Goal: Task Accomplishment & Management: Manage account settings

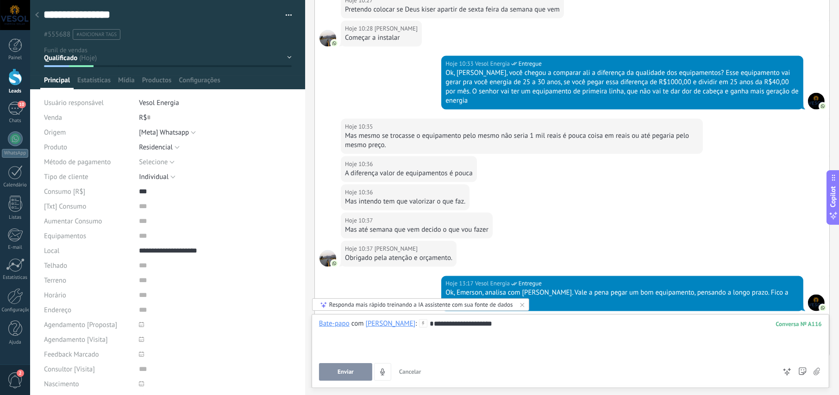
scroll to position [1222, 0]
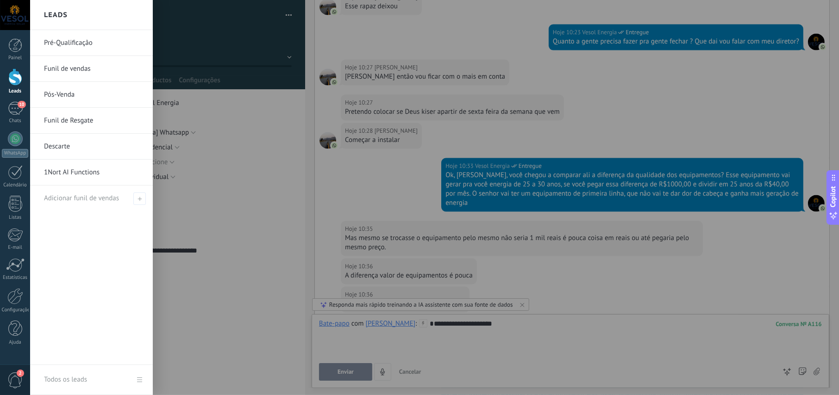
click at [51, 44] on link "Pré-Qualificação" at bounding box center [94, 43] width 100 height 26
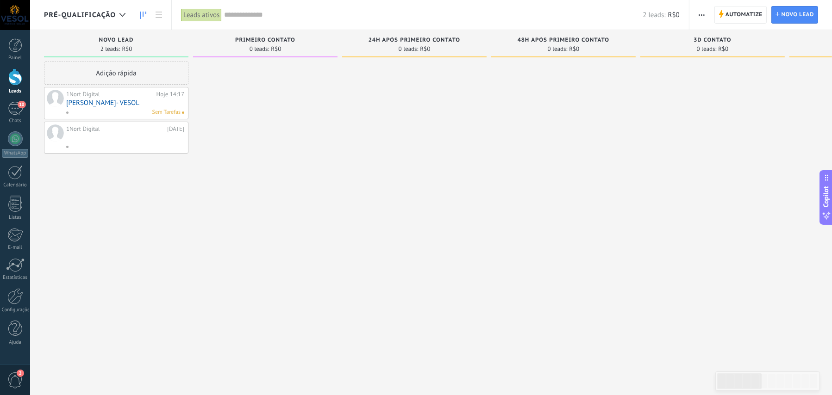
click at [103, 106] on link "[PERSON_NAME]- VESOL" at bounding box center [125, 103] width 118 height 8
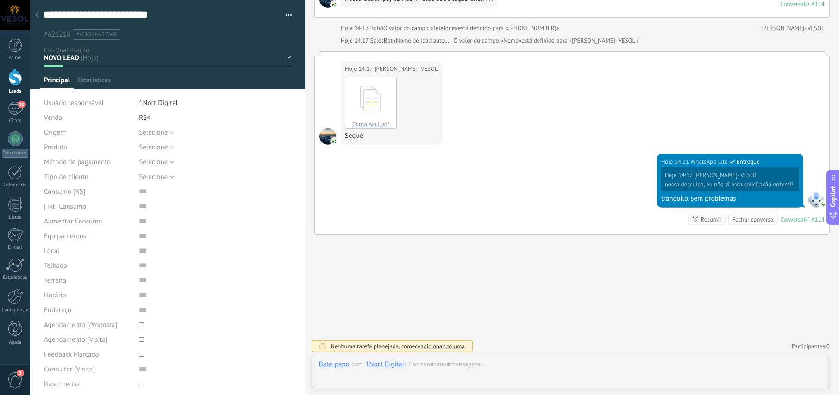
scroll to position [14, 0]
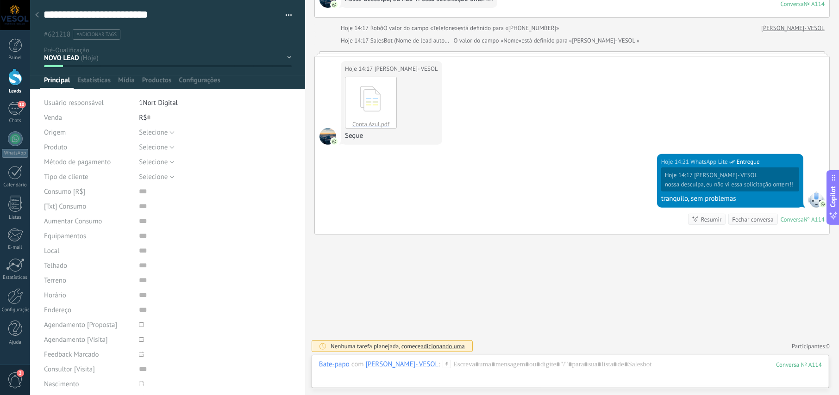
click at [38, 12] on icon at bounding box center [37, 15] width 4 height 6
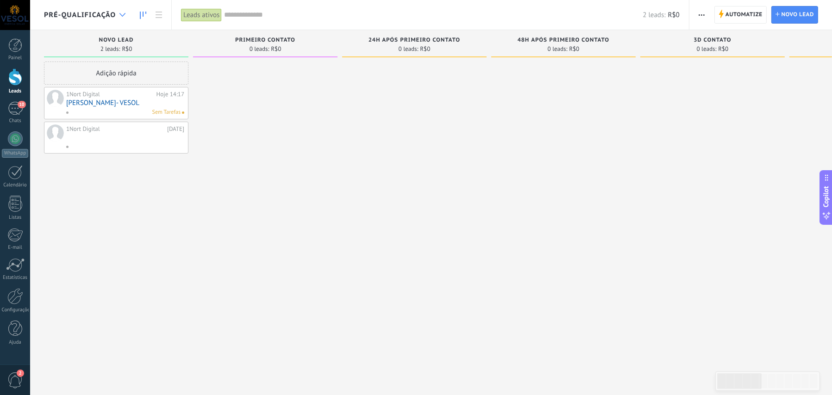
click at [116, 16] on div at bounding box center [122, 15] width 15 height 18
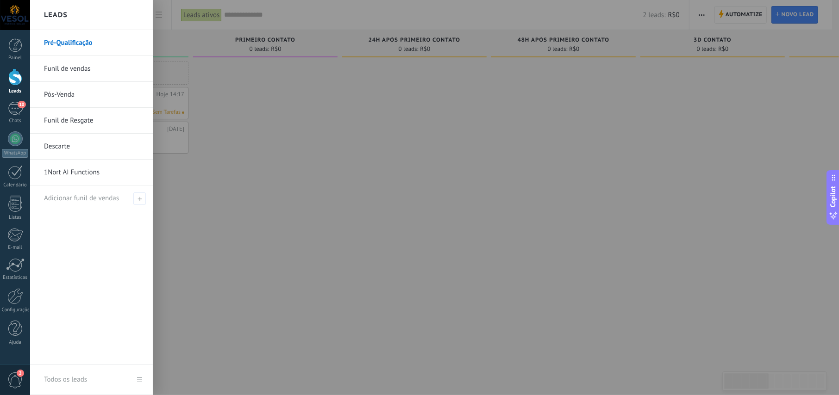
click at [69, 70] on link "Funil de vendas" at bounding box center [94, 69] width 100 height 26
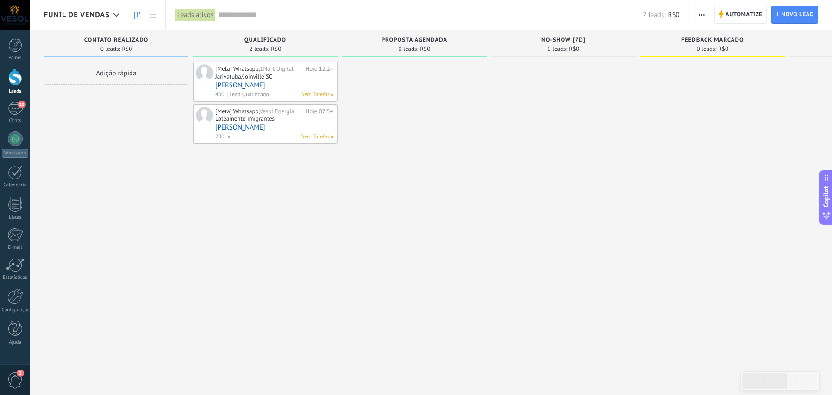
click at [282, 81] on link "[PERSON_NAME]" at bounding box center [274, 85] width 118 height 8
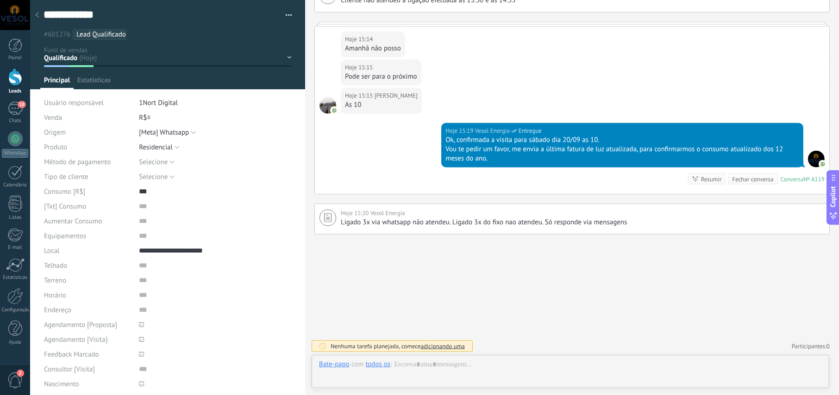
scroll to position [14, 0]
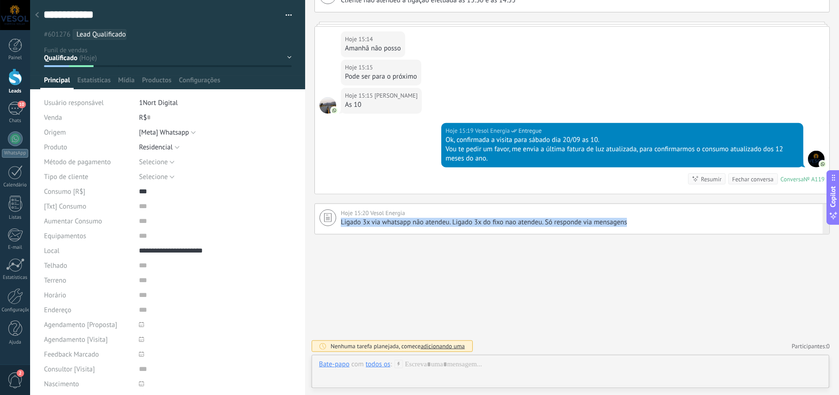
drag, startPoint x: 342, startPoint y: 221, endPoint x: 648, endPoint y: 225, distance: 306.0
click at [648, 225] on div "Ligado 3x via whatsapp não atendeu. Ligado 3x do fixo nao atendeu. Só responde …" at bounding box center [583, 222] width 484 height 9
type textarea "**********"
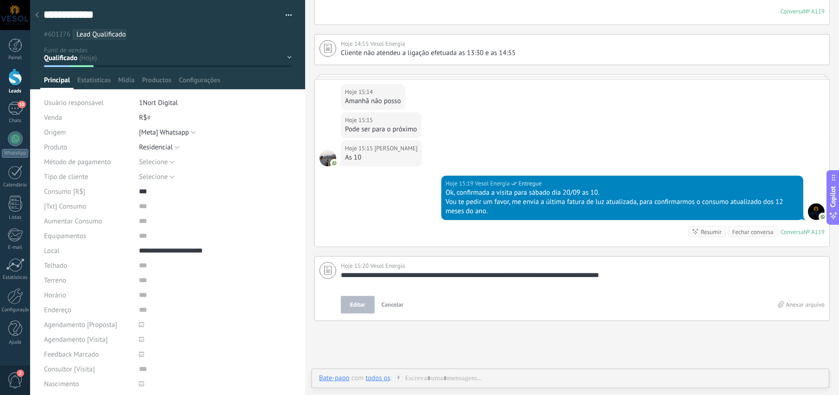
scroll to position [664, 0]
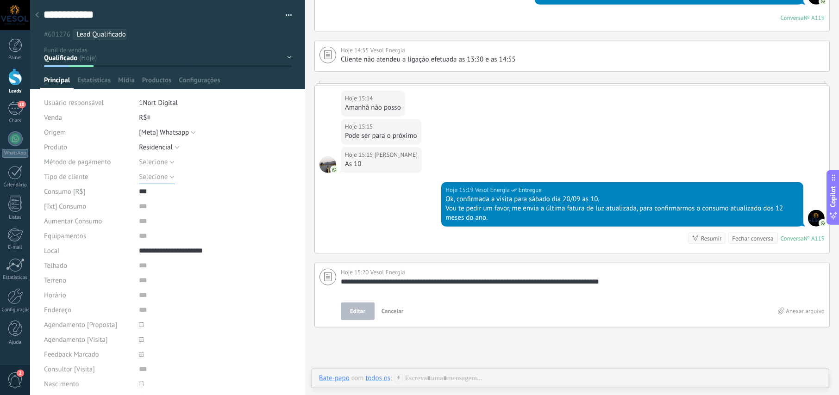
click at [172, 176] on button "Selecione" at bounding box center [157, 176] width 36 height 15
click at [459, 117] on div "Hoje 15:14 [PERSON_NAME] não posso" at bounding box center [572, 102] width 514 height 33
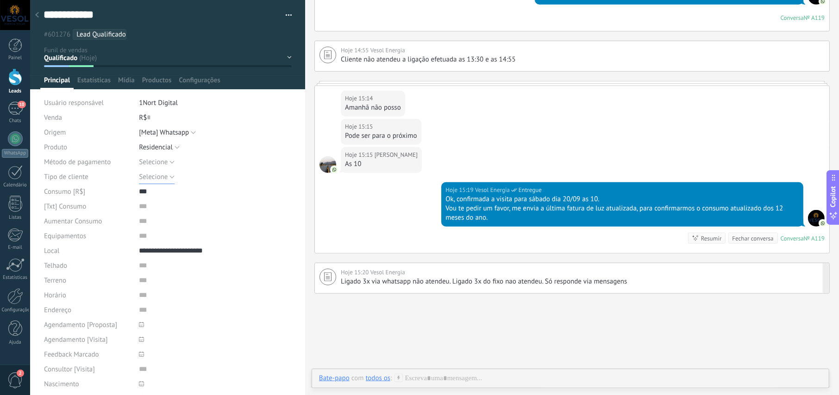
click at [168, 178] on button "Selecione" at bounding box center [157, 176] width 36 height 15
click at [376, 199] on div "Hoje 15:19 Vesol Energia Entregue Ok, confirmada a visita para sábado dia 20/09…" at bounding box center [572, 217] width 514 height 71
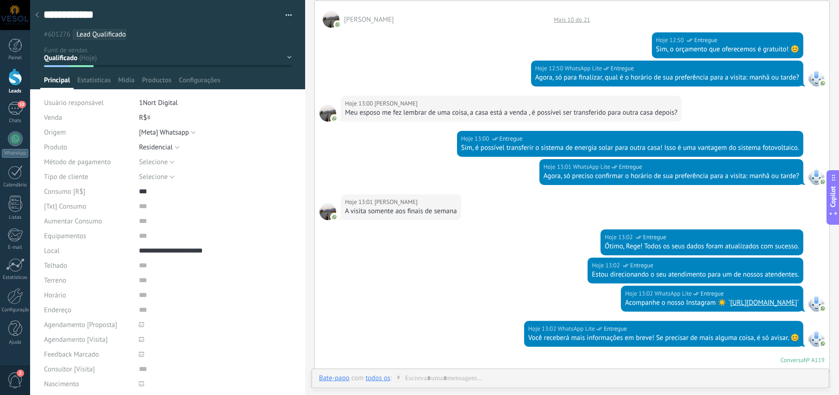
scroll to position [139, 0]
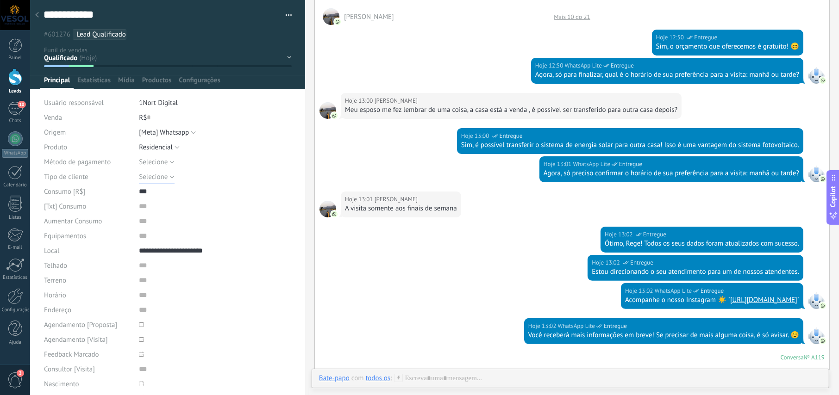
click at [170, 179] on button "Selecione" at bounding box center [157, 176] width 36 height 15
click at [391, 158] on div "Hoje 13:01 WhatsApp Lite Entregue Agora, só preciso confirmar o horário de sua …" at bounding box center [572, 173] width 514 height 35
click at [140, 206] on input "text" at bounding box center [208, 206] width 138 height 15
click at [169, 206] on input "text" at bounding box center [208, 206] width 138 height 15
click at [143, 221] on input "text" at bounding box center [208, 221] width 138 height 15
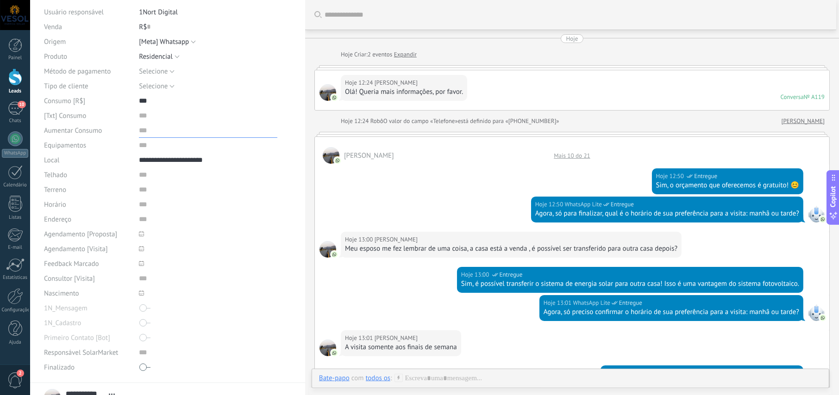
scroll to position [93, 0]
click at [142, 205] on input "text" at bounding box center [208, 202] width 138 height 15
click at [140, 247] on icon at bounding box center [141, 246] width 5 height 5
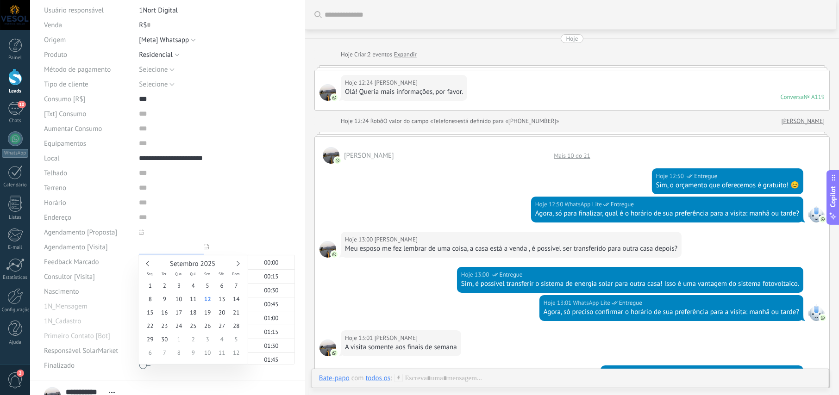
scroll to position [915, 0]
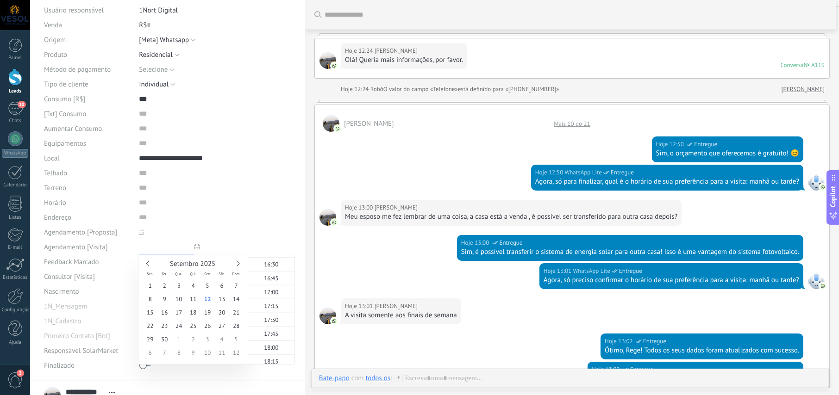
type input "**********"
type input "****"
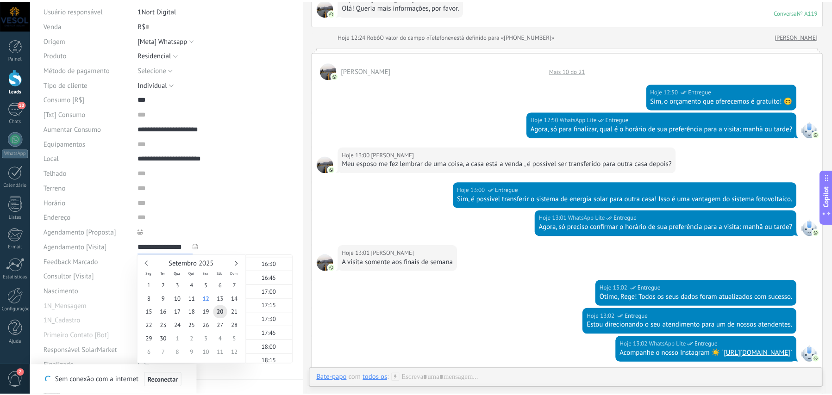
scroll to position [922, 0]
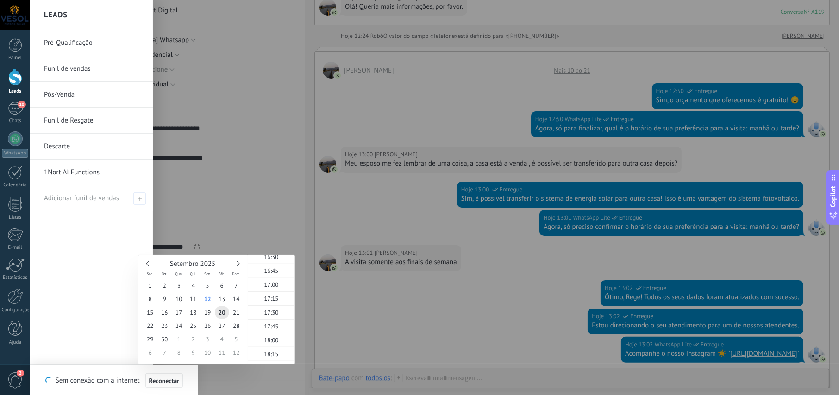
click at [14, 81] on div at bounding box center [15, 77] width 14 height 17
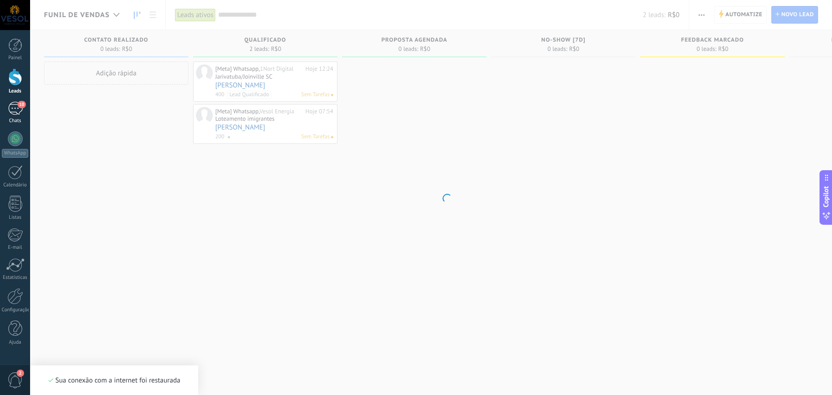
click at [17, 107] on div "10" at bounding box center [15, 108] width 15 height 13
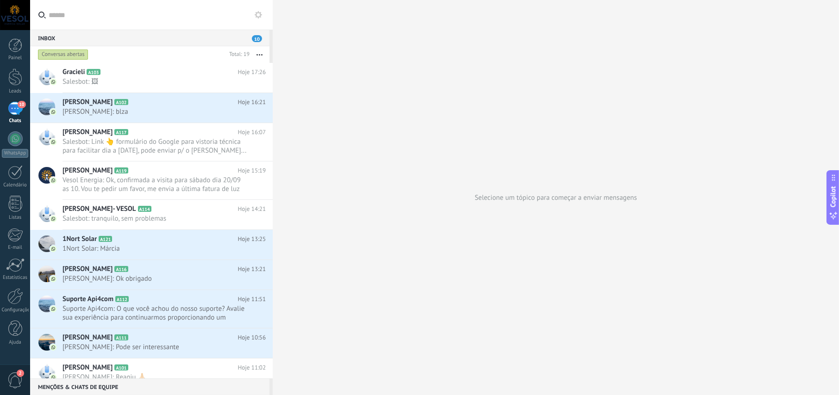
click at [16, 6] on div at bounding box center [15, 15] width 30 height 30
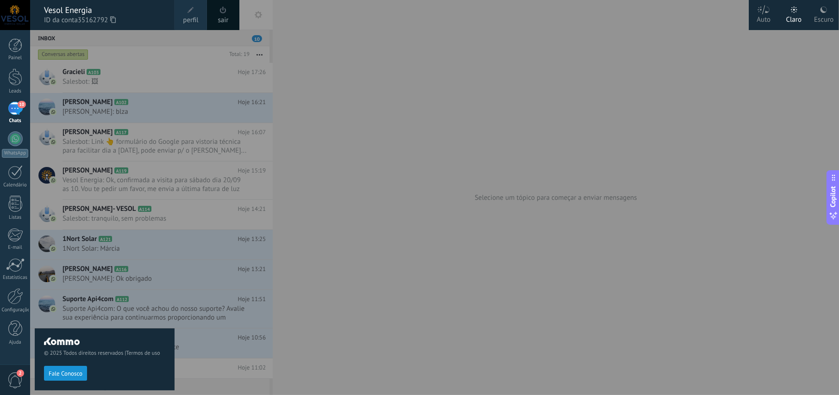
click at [189, 14] on span at bounding box center [191, 10] width 10 height 10
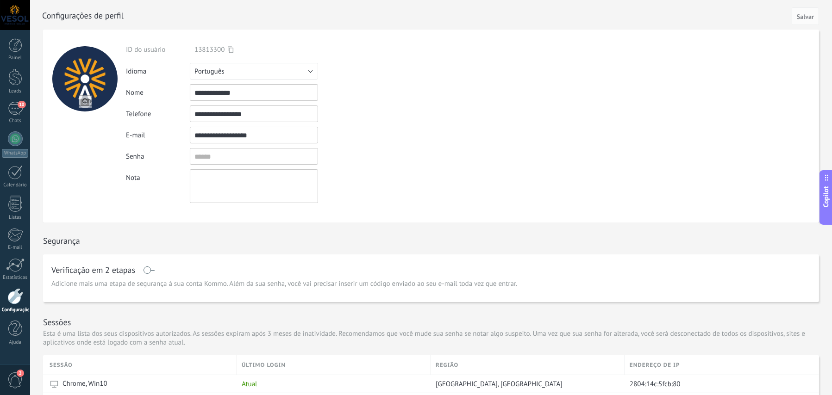
click at [85, 100] on input "file" at bounding box center [85, 101] width 13 height 13
click at [85, 101] on input "file" at bounding box center [85, 101] width 13 height 13
click at [81, 100] on input "file" at bounding box center [85, 101] width 13 height 13
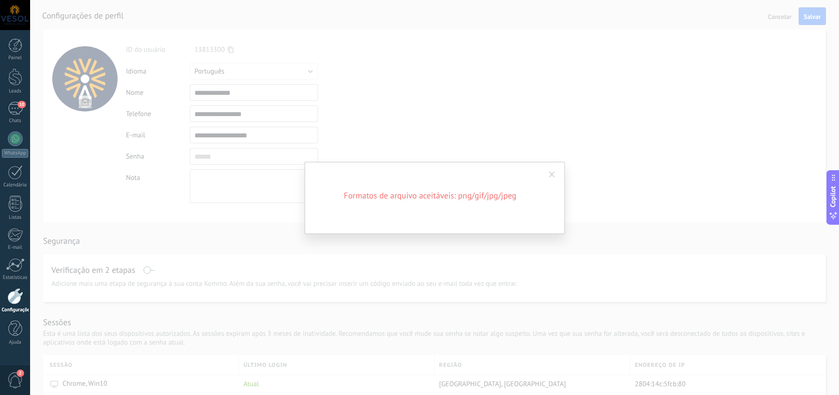
click at [553, 172] on span at bounding box center [552, 175] width 6 height 6
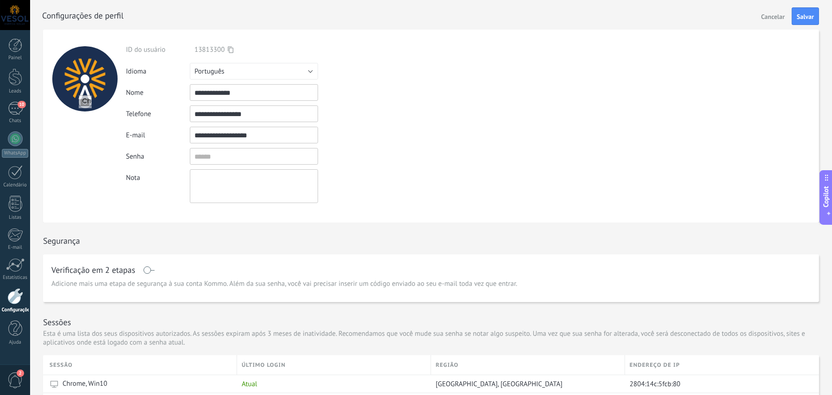
click at [88, 101] on input "file" at bounding box center [85, 101] width 13 height 13
type input "**********"
click at [527, 141] on form "**********" at bounding box center [431, 126] width 776 height 193
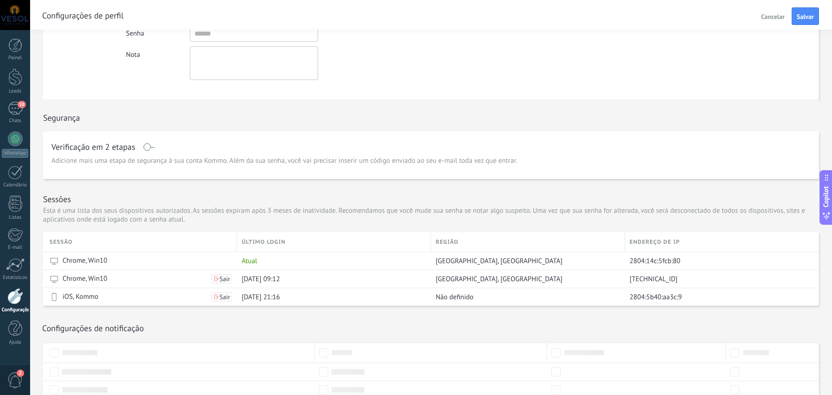
scroll to position [30, 0]
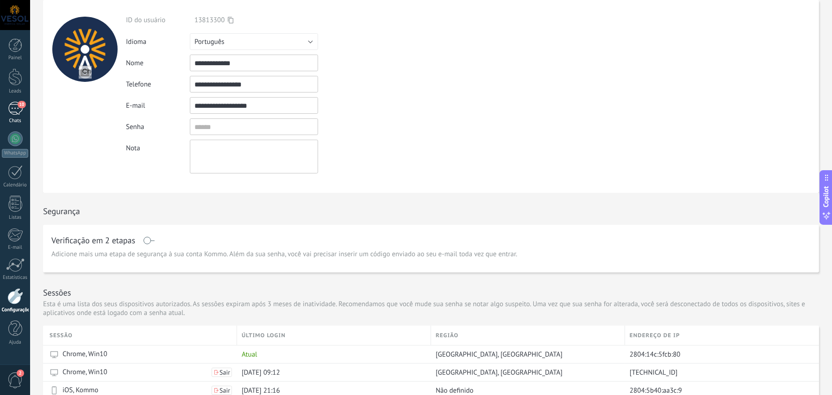
click at [14, 112] on div "10" at bounding box center [15, 108] width 15 height 13
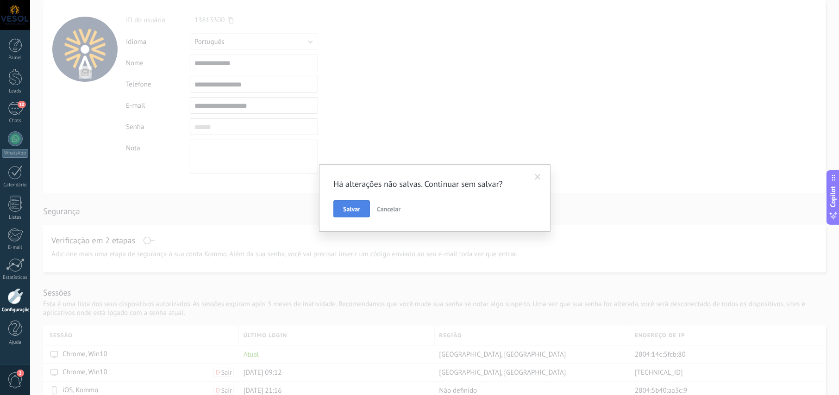
click at [348, 213] on button "Salvar" at bounding box center [351, 209] width 37 height 18
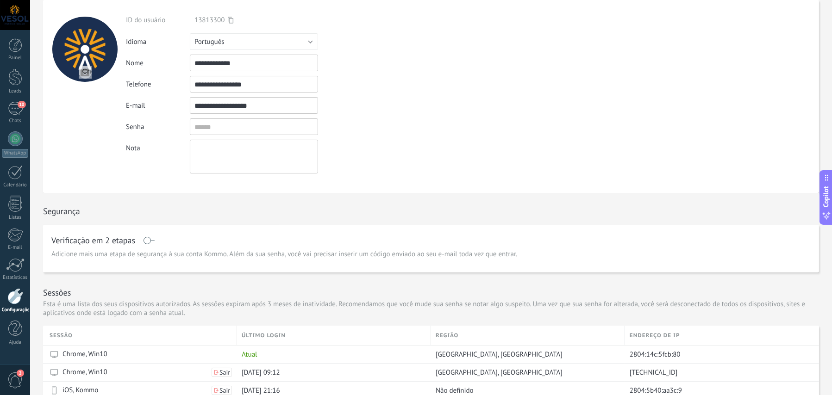
click at [15, 300] on div at bounding box center [15, 296] width 16 height 16
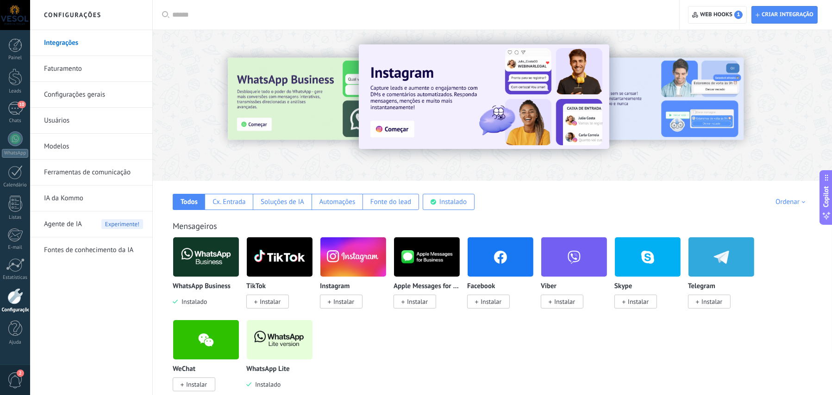
click at [62, 71] on link "Faturamento" at bounding box center [93, 69] width 99 height 26
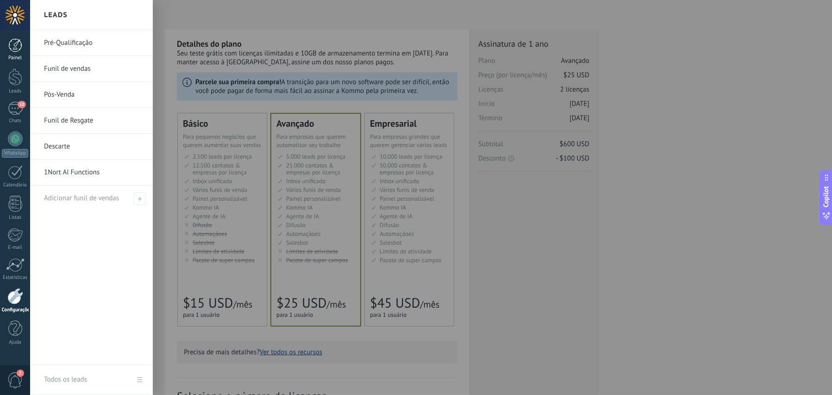
click at [15, 48] on div at bounding box center [15, 45] width 14 height 14
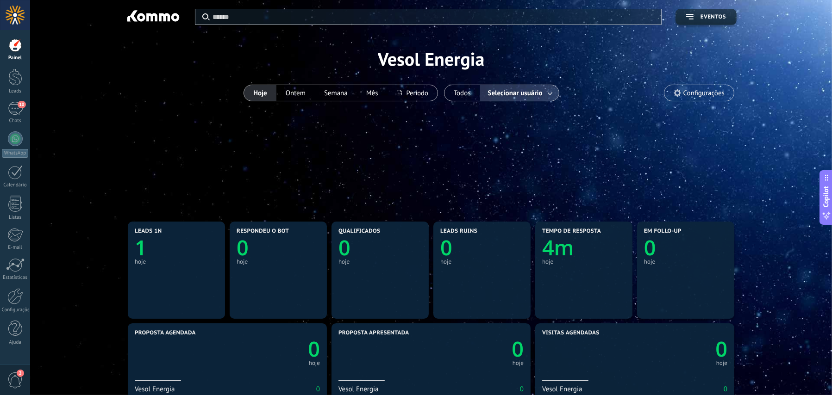
click at [530, 90] on span "Selecionar usuário" at bounding box center [515, 93] width 58 height 12
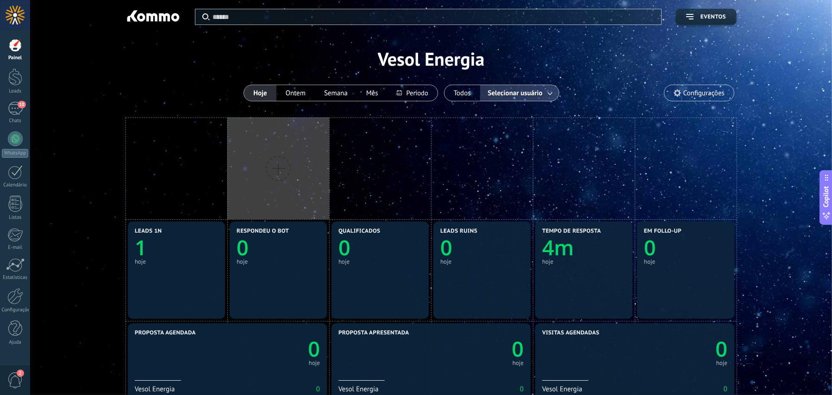
click at [258, 93] on button "Hoje" at bounding box center [260, 93] width 32 height 16
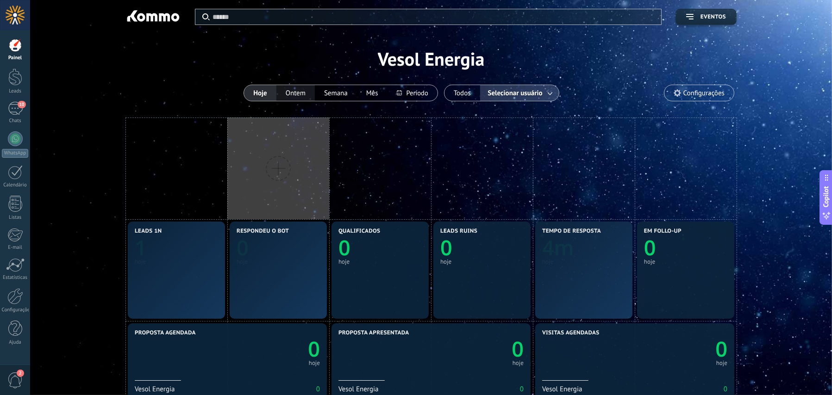
click at [298, 90] on button "Ontem" at bounding box center [295, 93] width 38 height 16
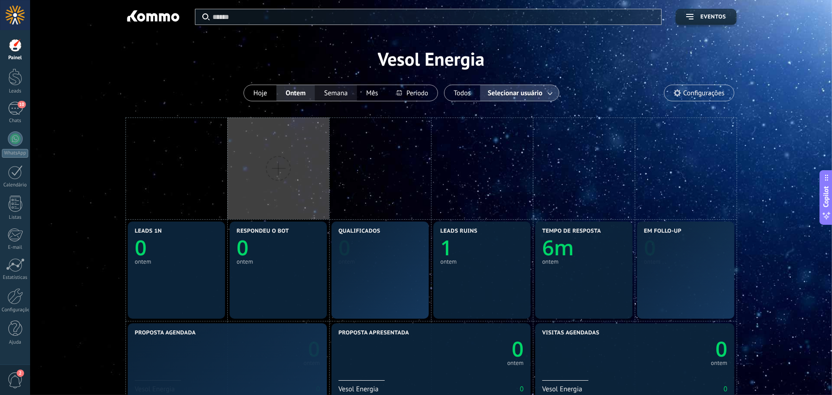
click at [339, 93] on button "Semana" at bounding box center [336, 93] width 42 height 16
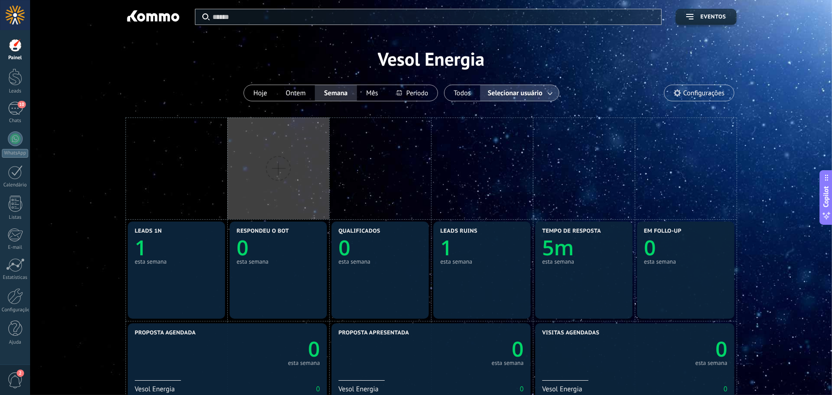
click at [612, 44] on div "Aplicar Eventos Vesol Energia Hoje Ontem Semana Mês Todos Selecionar usuário Co…" at bounding box center [431, 59] width 774 height 118
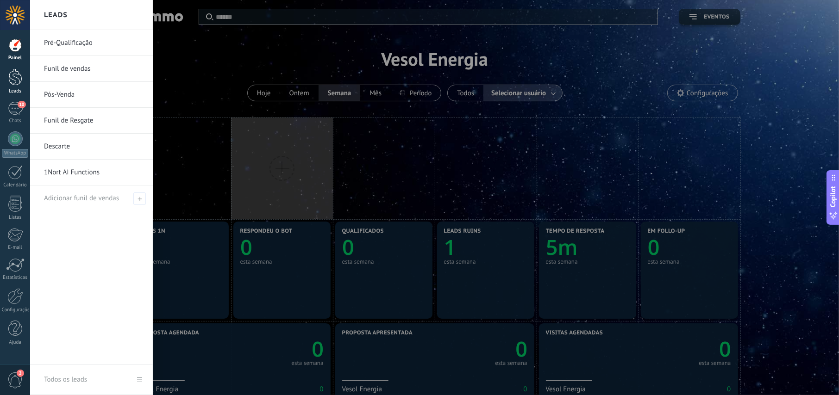
click at [15, 70] on div at bounding box center [15, 77] width 14 height 17
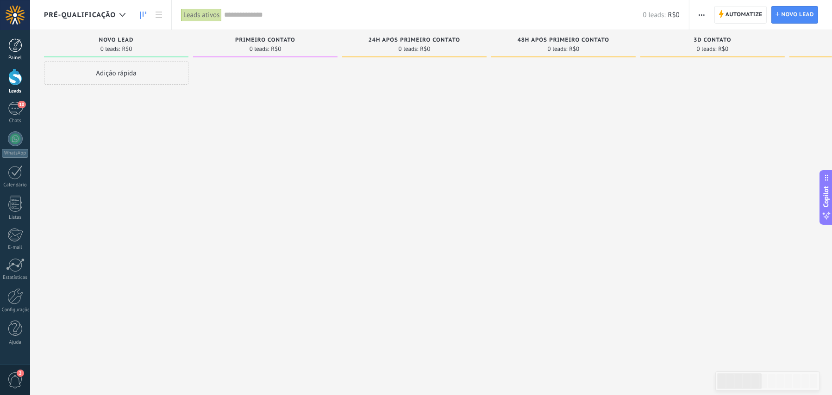
click at [13, 49] on div at bounding box center [15, 45] width 14 height 14
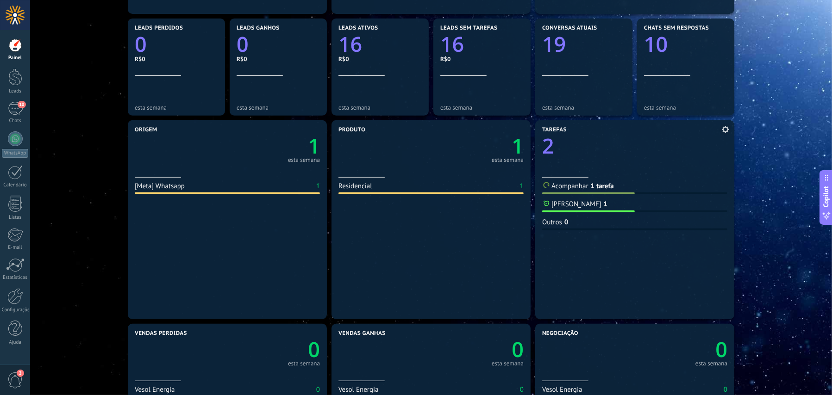
scroll to position [509, 0]
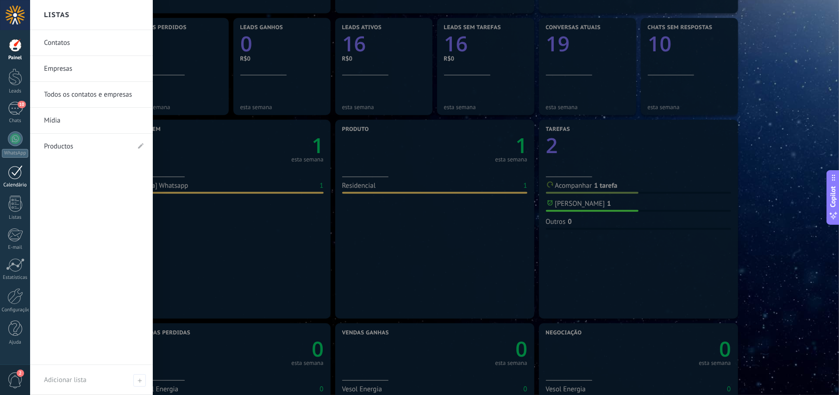
click at [14, 174] on div at bounding box center [15, 172] width 15 height 14
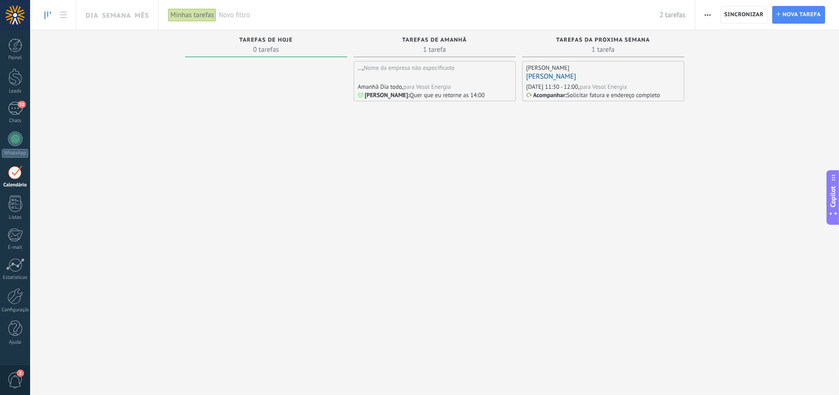
click at [431, 88] on div "para Vesol Energia" at bounding box center [426, 87] width 47 height 8
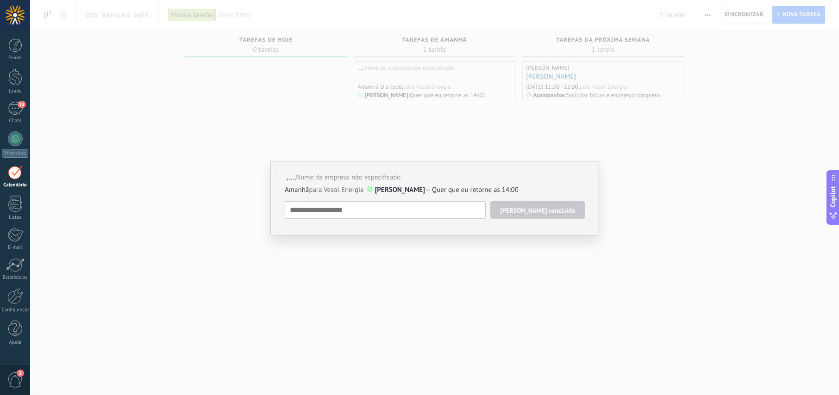
click at [459, 188] on p "Amanhã para Vesol Energia Marcar Horário — Quer que eu retorne as 14:00" at bounding box center [435, 190] width 300 height 9
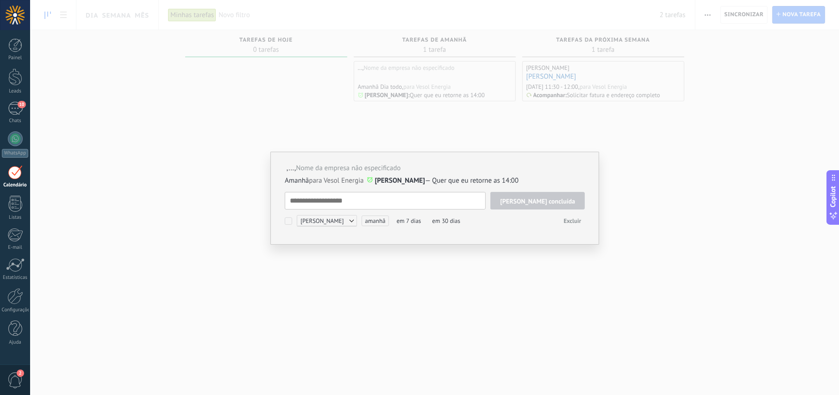
scroll to position [9, 0]
click at [542, 205] on button "[PERSON_NAME] concluída" at bounding box center [537, 201] width 94 height 18
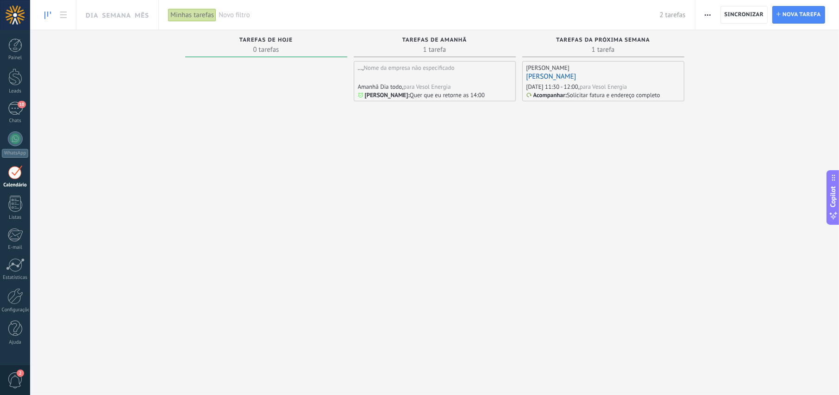
click at [426, 89] on div "para Vesol Energia" at bounding box center [426, 87] width 47 height 8
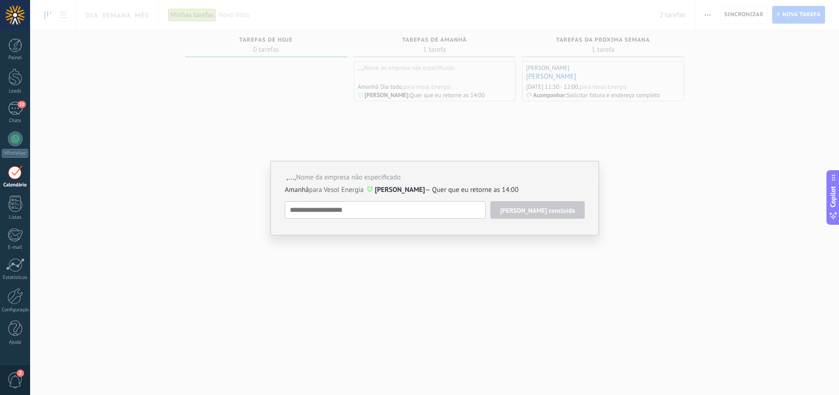
click at [477, 107] on div ", ... , Nome da empresa não especificado Amanhã para Vesol Energia Marcar Horár…" at bounding box center [434, 197] width 809 height 395
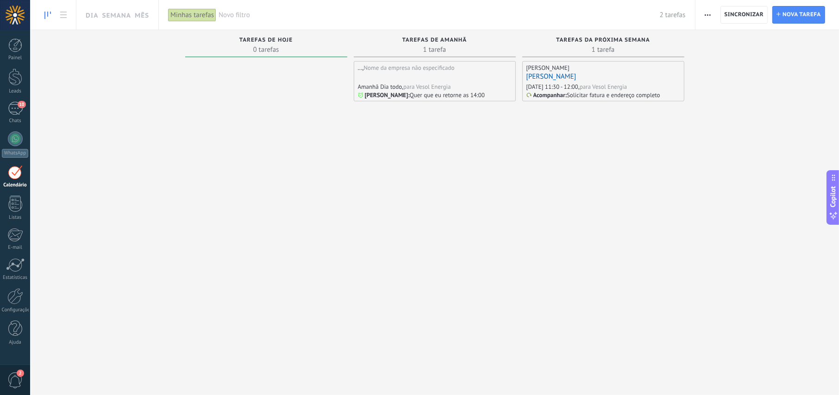
click at [429, 80] on div at bounding box center [435, 77] width 154 height 10
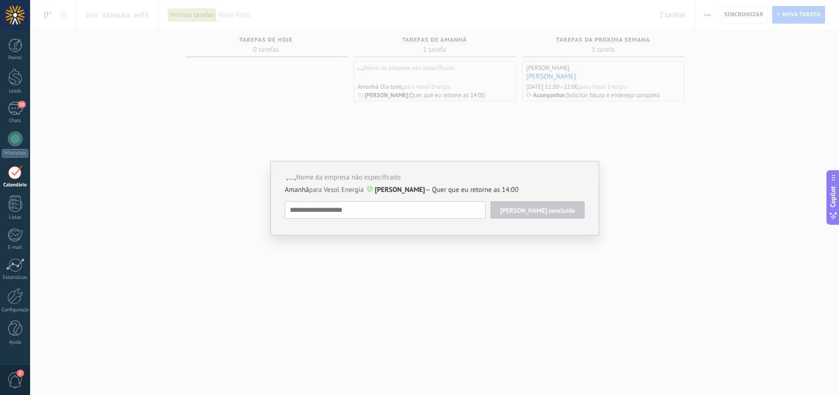
click at [302, 190] on span "Amanhã" at bounding box center [297, 190] width 24 height 9
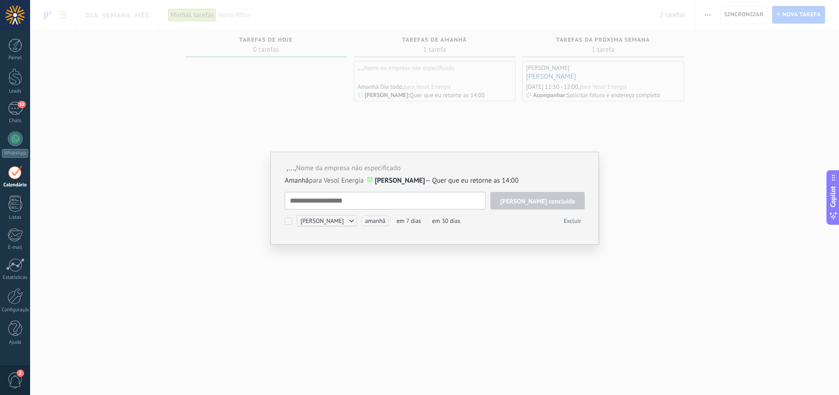
scroll to position [9, 0]
click at [339, 221] on span "[PERSON_NAME]" at bounding box center [327, 220] width 60 height 11
click at [346, 201] on div at bounding box center [419, 197] width 839 height 395
click at [373, 220] on span "amanhã" at bounding box center [374, 221] width 27 height 11
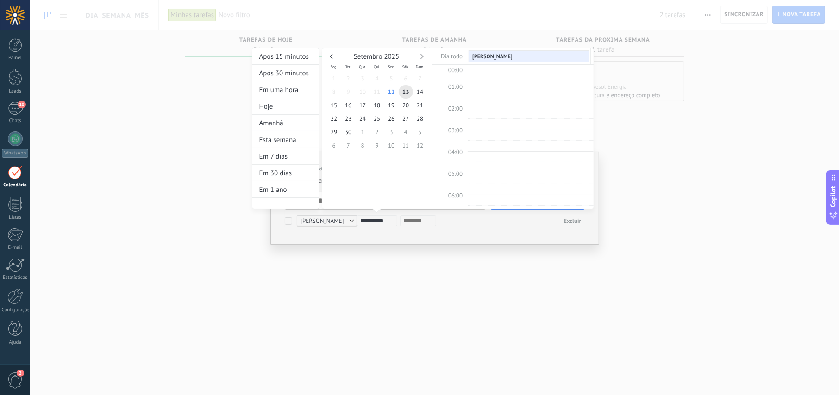
scroll to position [174, 0]
click at [374, 235] on div at bounding box center [419, 197] width 839 height 395
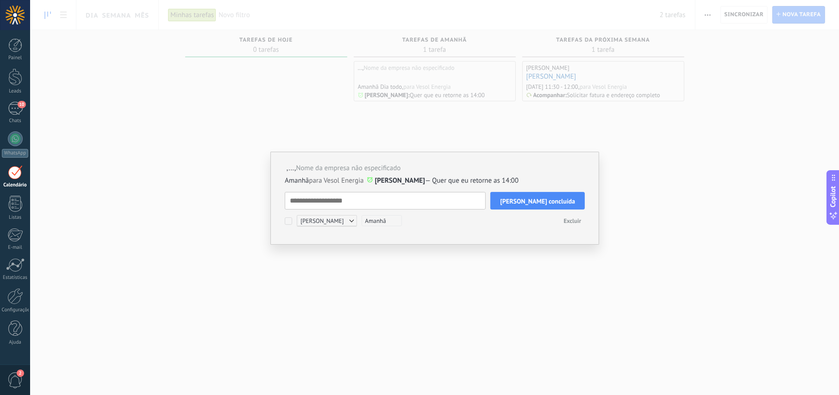
click at [566, 221] on span "Excluir" at bounding box center [572, 221] width 18 height 8
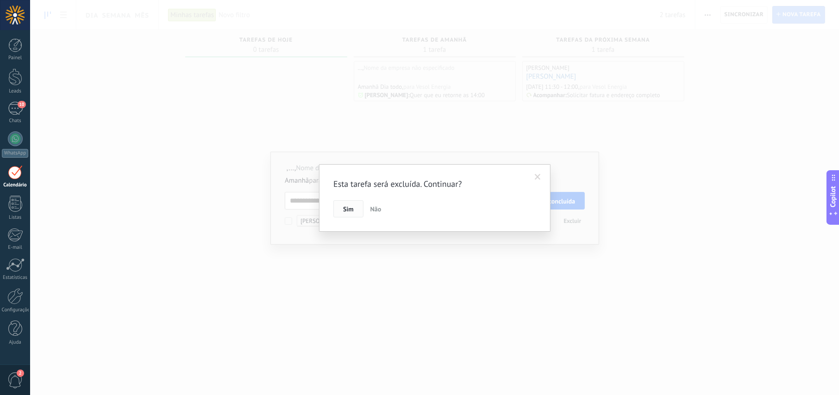
click at [339, 209] on button "Sim" at bounding box center [348, 209] width 30 height 18
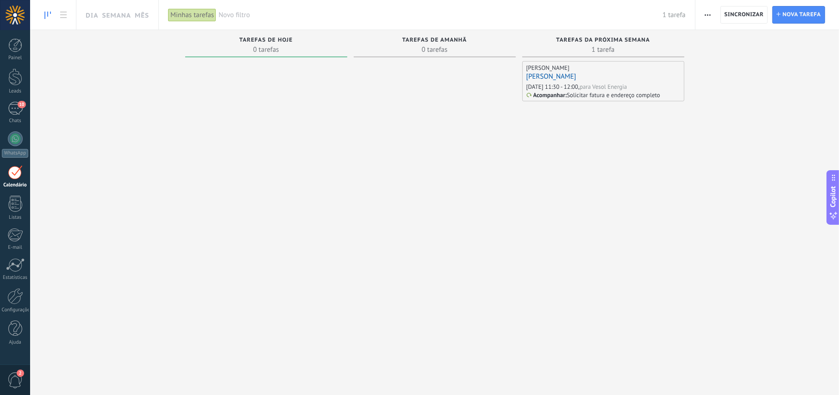
click at [405, 186] on div at bounding box center [435, 216] width 162 height 311
click at [65, 15] on use at bounding box center [63, 15] width 6 height 6
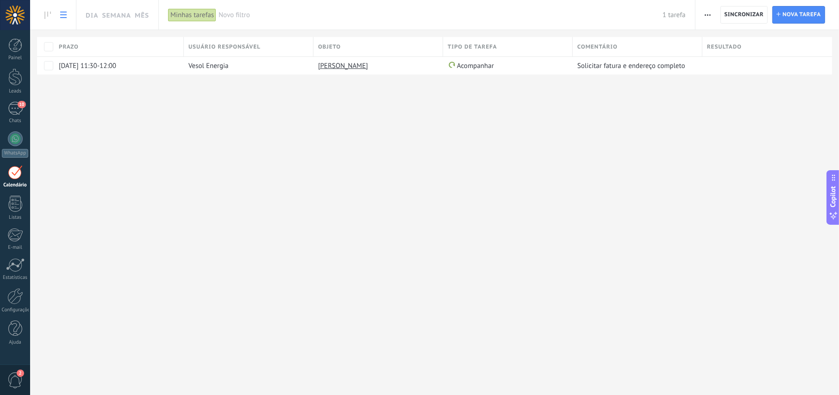
click at [65, 15] on use at bounding box center [63, 15] width 6 height 6
click at [49, 15] on icon at bounding box center [47, 15] width 6 height 7
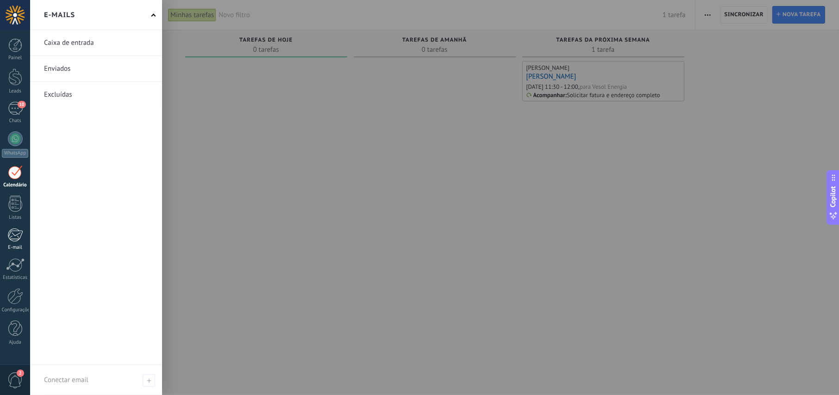
click at [16, 245] on div "E-mail" at bounding box center [15, 248] width 27 height 6
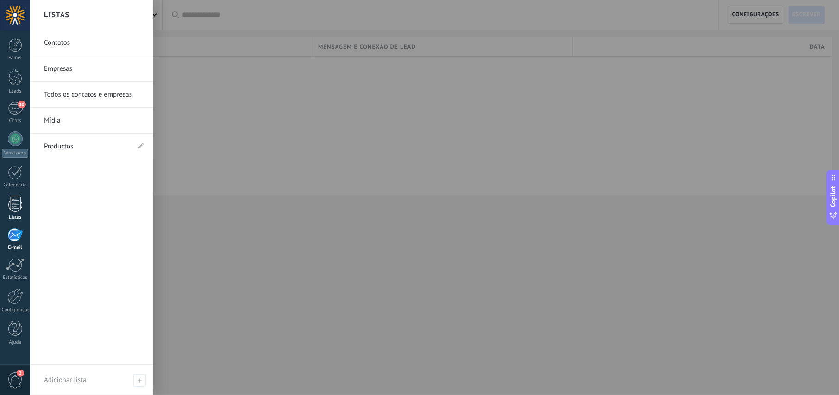
click at [17, 205] on div at bounding box center [15, 204] width 14 height 16
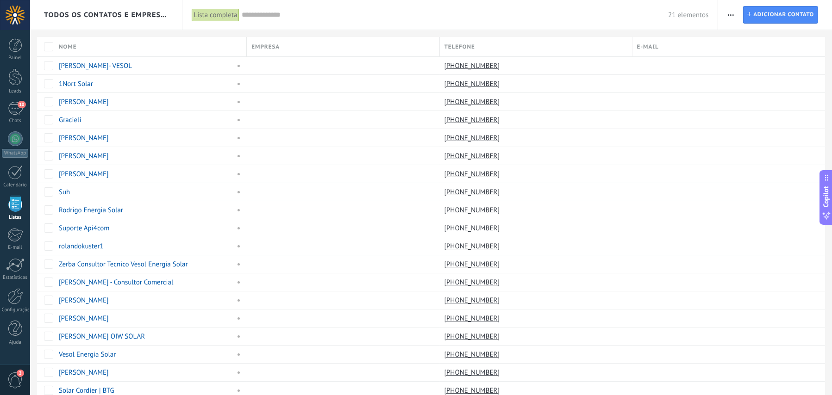
click at [15, 130] on div "Painel Leads 10 Chats WhatsApp Clientes" at bounding box center [15, 196] width 30 height 317
click at [15, 135] on div at bounding box center [15, 138] width 15 height 15
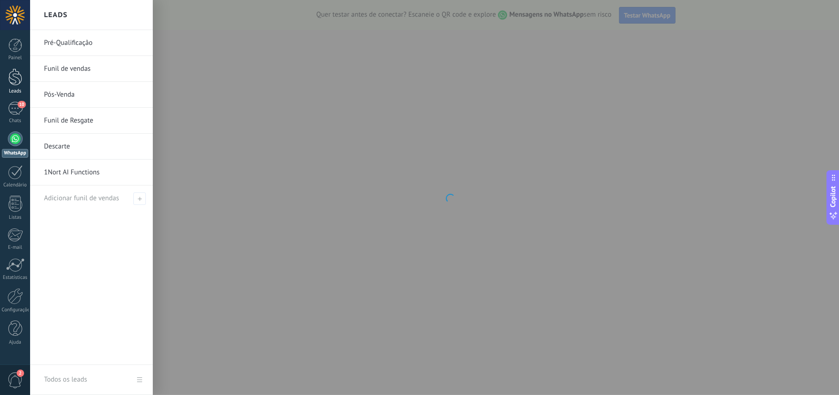
click at [16, 81] on div at bounding box center [15, 77] width 14 height 17
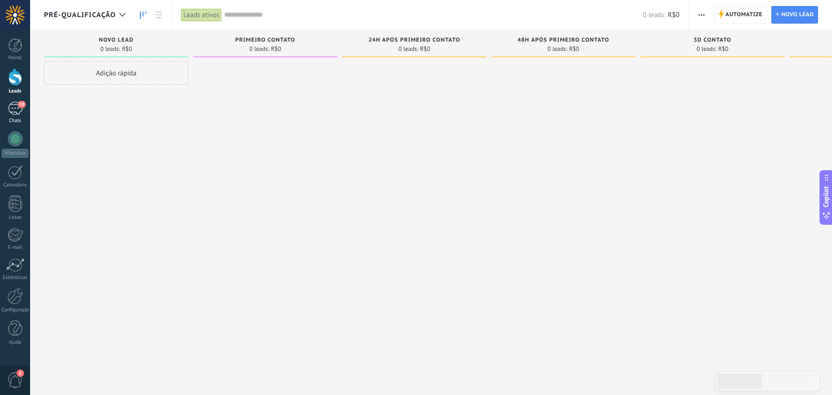
click at [15, 107] on div "10" at bounding box center [15, 108] width 15 height 13
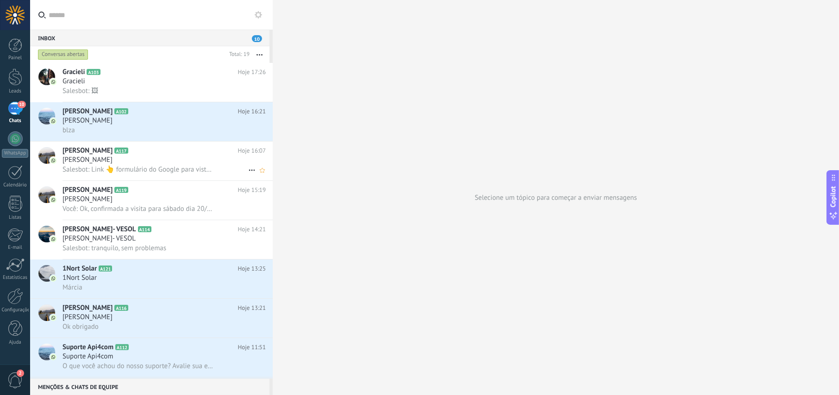
click at [128, 157] on div "[PERSON_NAME]" at bounding box center [163, 160] width 203 height 9
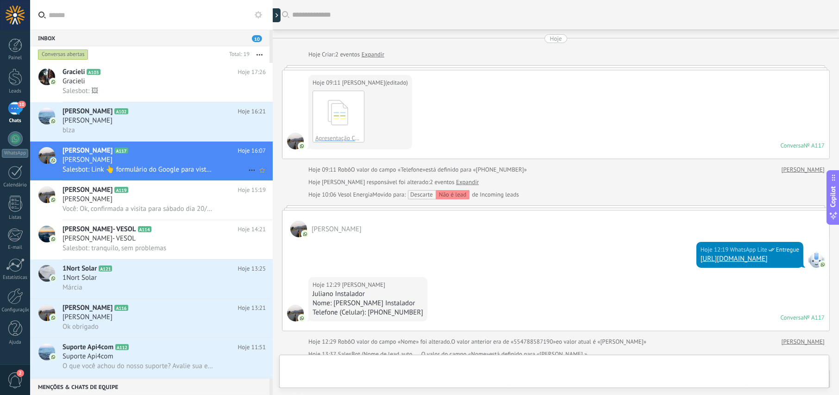
scroll to position [257, 0]
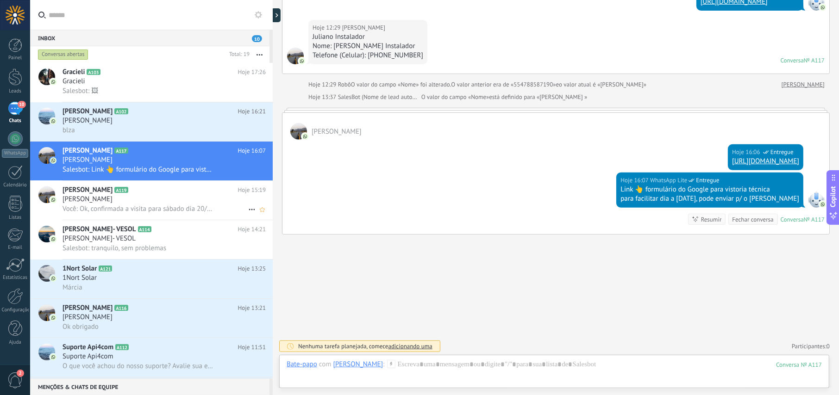
click at [159, 203] on div "[PERSON_NAME]" at bounding box center [163, 199] width 203 height 9
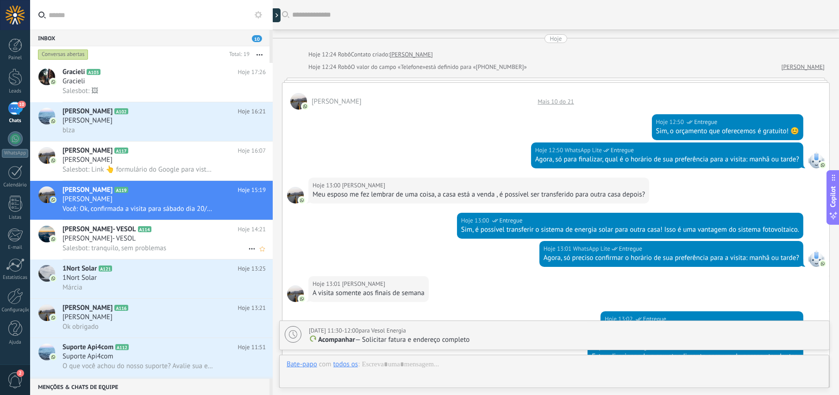
scroll to position [629, 0]
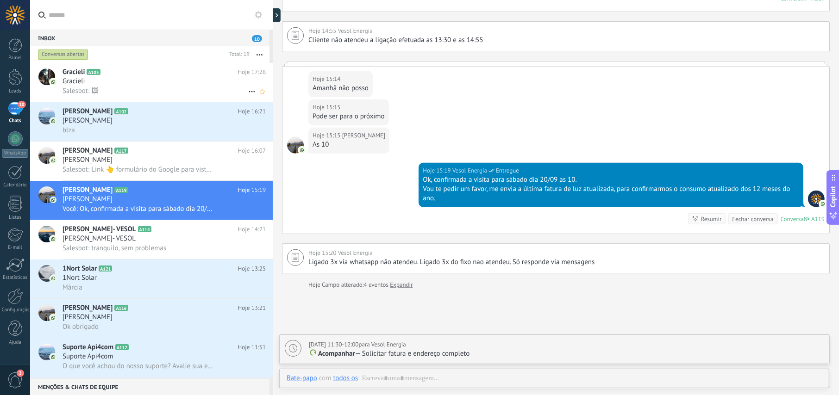
click at [143, 80] on div "Gracieli" at bounding box center [163, 81] width 203 height 9
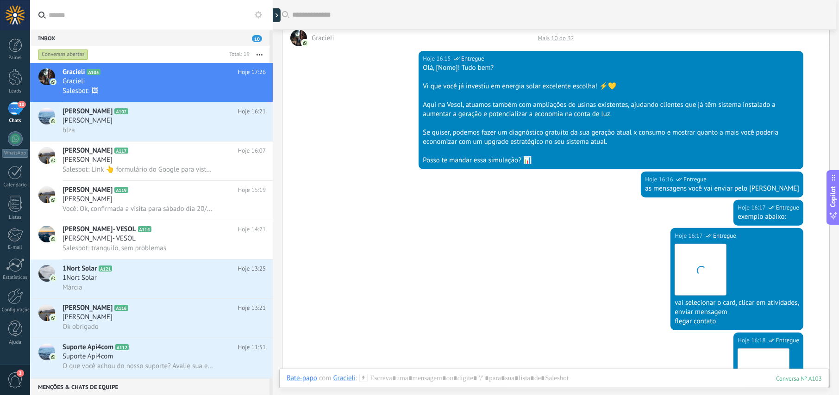
scroll to position [261, 0]
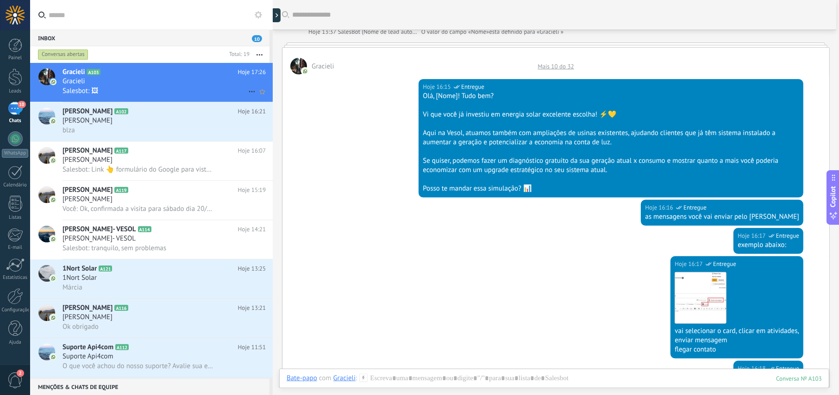
click at [246, 92] on icon at bounding box center [251, 91] width 11 height 11
click at [199, 82] on div at bounding box center [419, 197] width 839 height 395
click at [150, 124] on div "[PERSON_NAME]" at bounding box center [163, 120] width 203 height 9
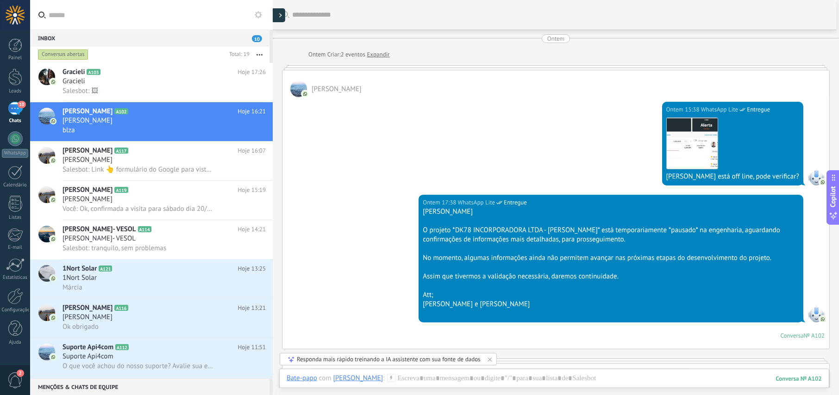
click at [278, 16] on div at bounding box center [278, 15] width 14 height 14
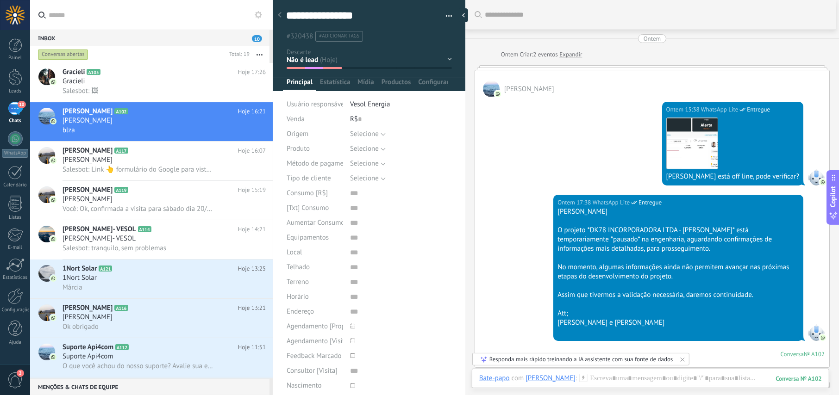
click at [278, 18] on div at bounding box center [279, 15] width 13 height 18
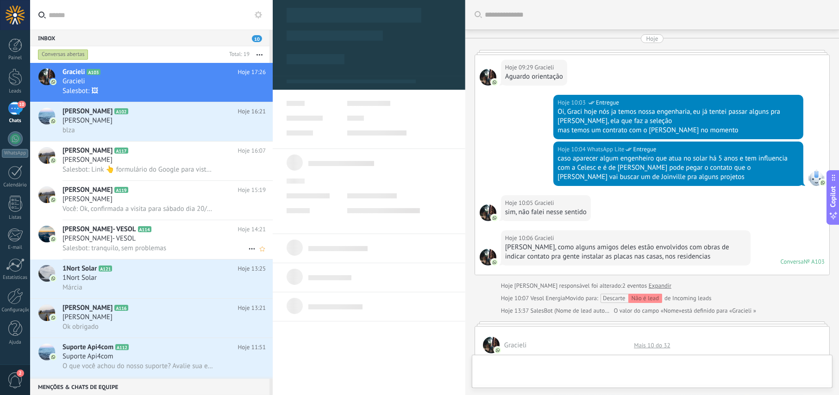
type textarea "********"
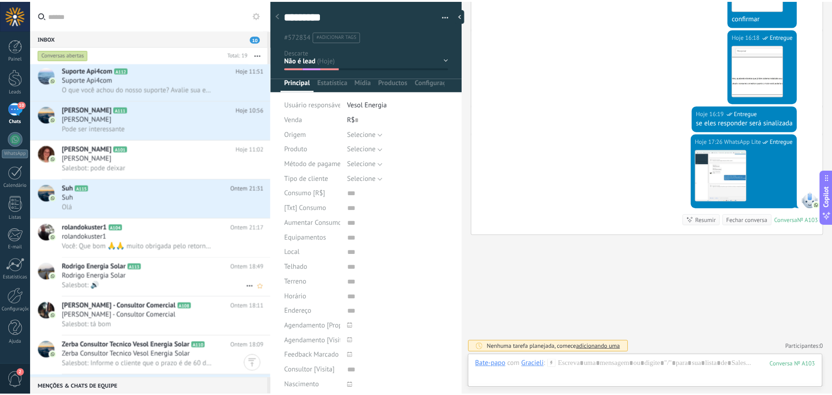
scroll to position [432, 0]
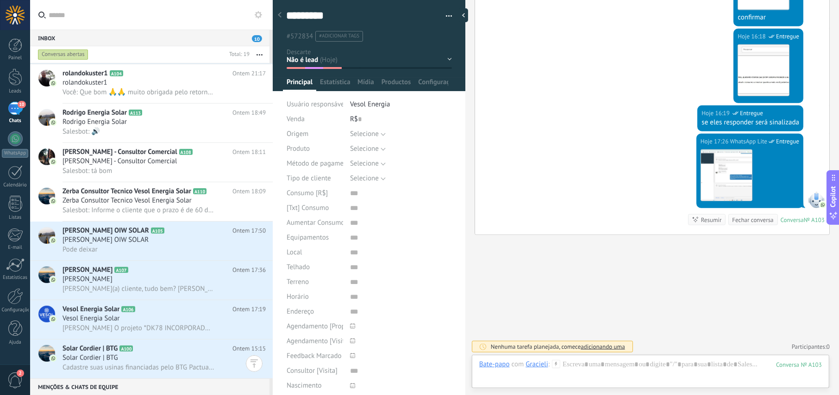
click at [17, 369] on div "2" at bounding box center [15, 380] width 30 height 31
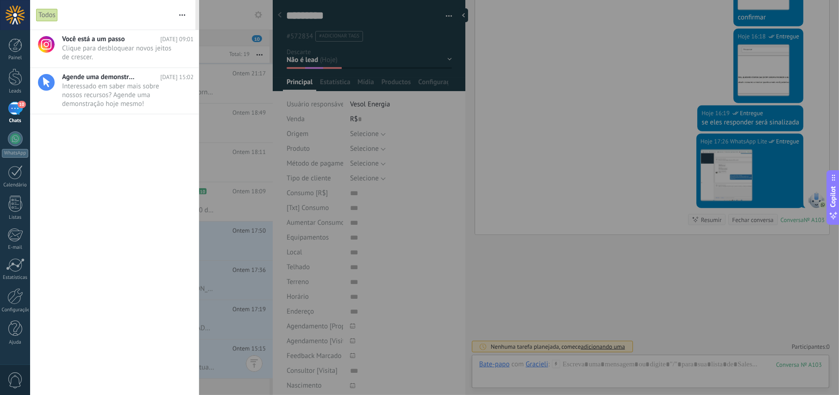
click at [224, 19] on div at bounding box center [419, 197] width 839 height 395
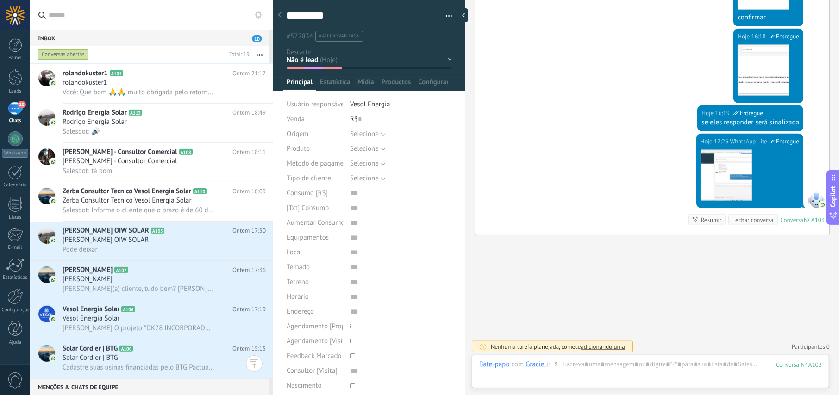
click at [13, 77] on div at bounding box center [15, 77] width 14 height 17
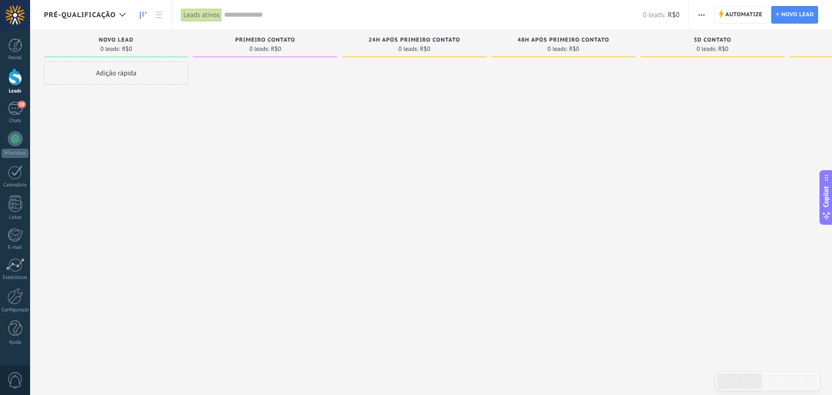
click at [97, 19] on span "Pré-Qualificação" at bounding box center [80, 15] width 72 height 9
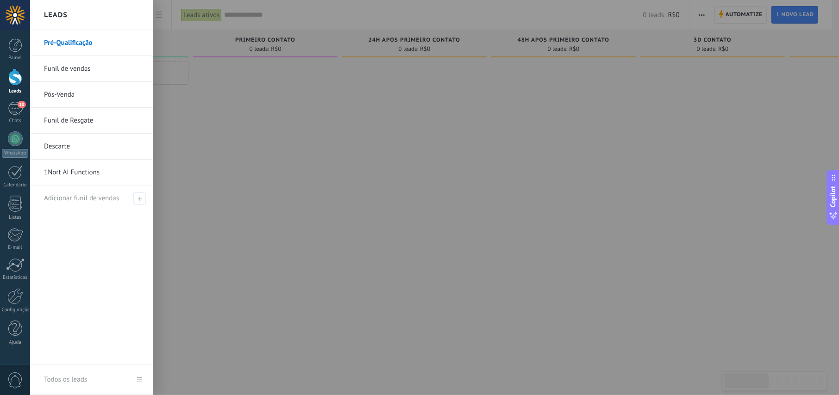
click at [74, 90] on link "Pós-Venda" at bounding box center [94, 95] width 100 height 26
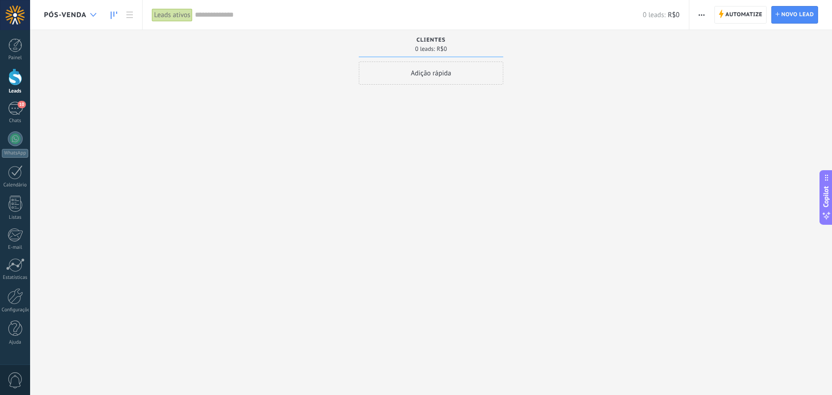
click at [92, 16] on icon at bounding box center [93, 15] width 6 height 4
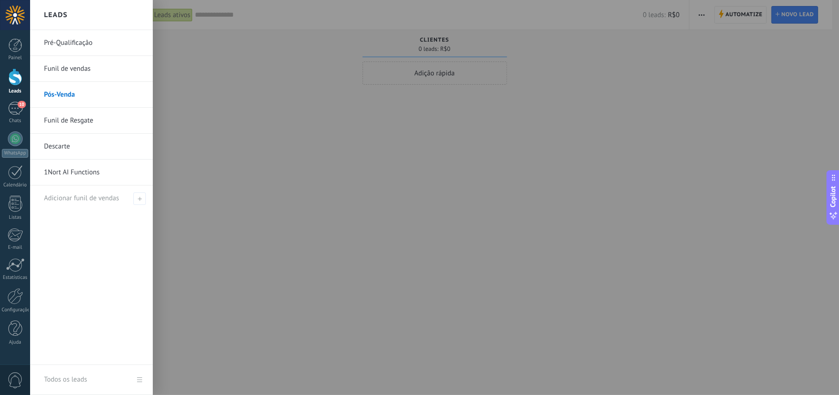
click at [70, 44] on link "Pré-Qualificação" at bounding box center [94, 43] width 100 height 26
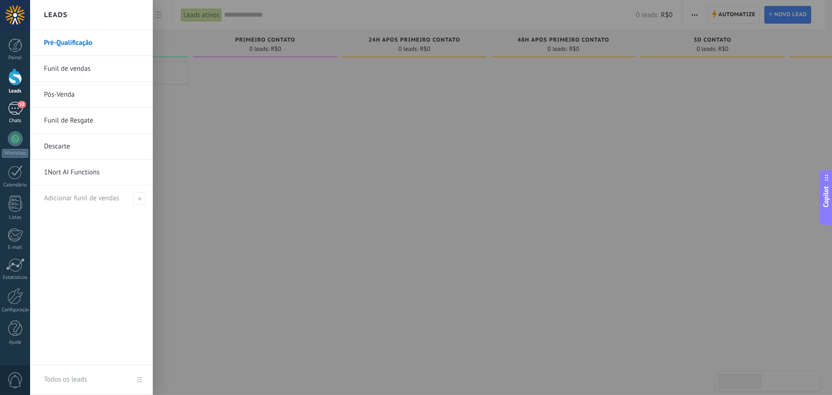
click at [12, 106] on div "10" at bounding box center [15, 108] width 15 height 13
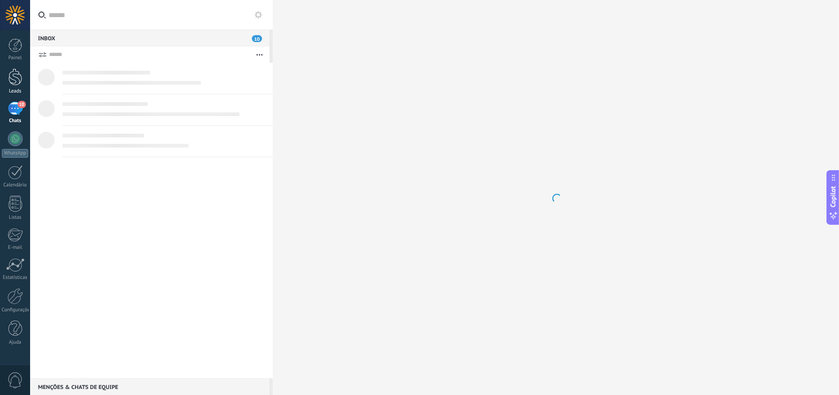
click at [14, 78] on div at bounding box center [15, 77] width 14 height 17
